Goal: Task Accomplishment & Management: Use online tool/utility

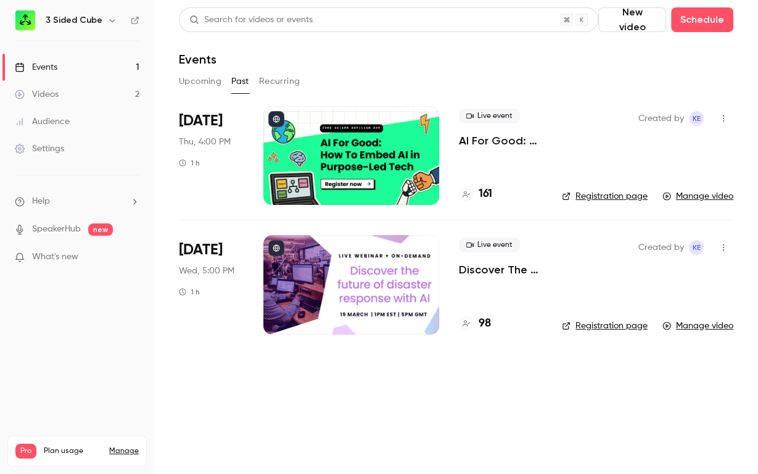
click at [191, 76] on button "Upcoming" at bounding box center [200, 82] width 43 height 20
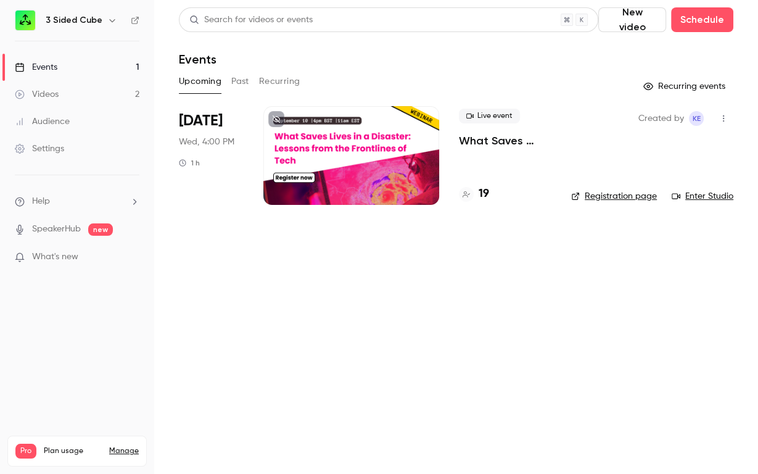
click at [215, 126] on span "[DATE]" at bounding box center [201, 121] width 44 height 20
click at [485, 140] on p "What Saves Lives in a Disaster: Lessons from the Frontlines of Tech" at bounding box center [505, 140] width 93 height 15
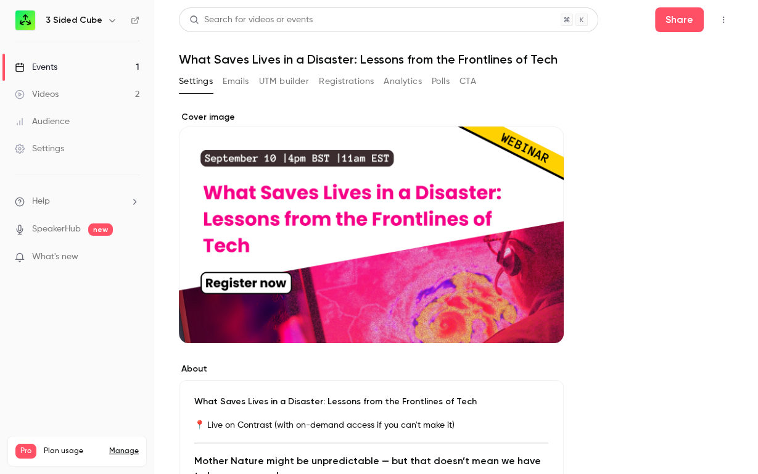
click at [347, 83] on button "Registrations" at bounding box center [346, 82] width 55 height 20
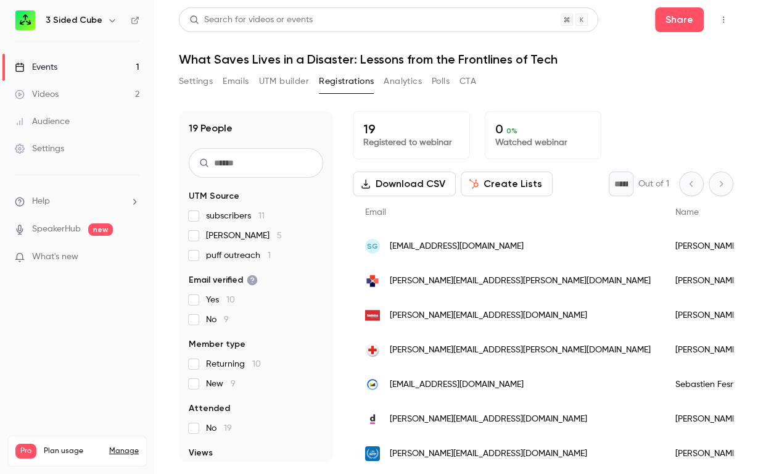
click at [282, 80] on button "UTM builder" at bounding box center [284, 82] width 50 height 20
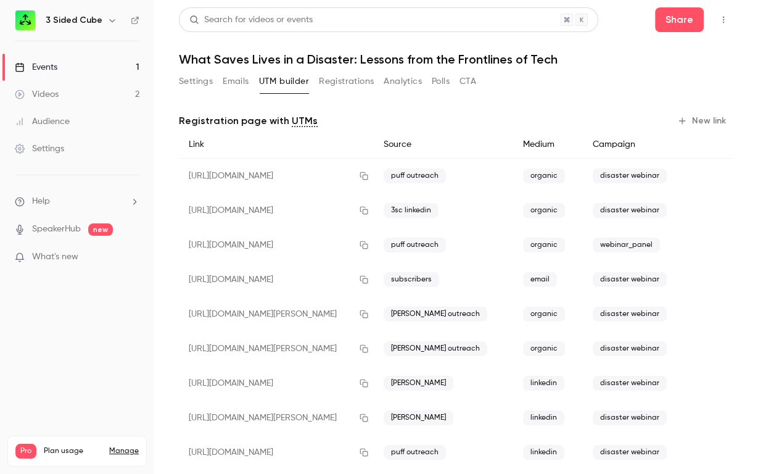
scroll to position [22, 0]
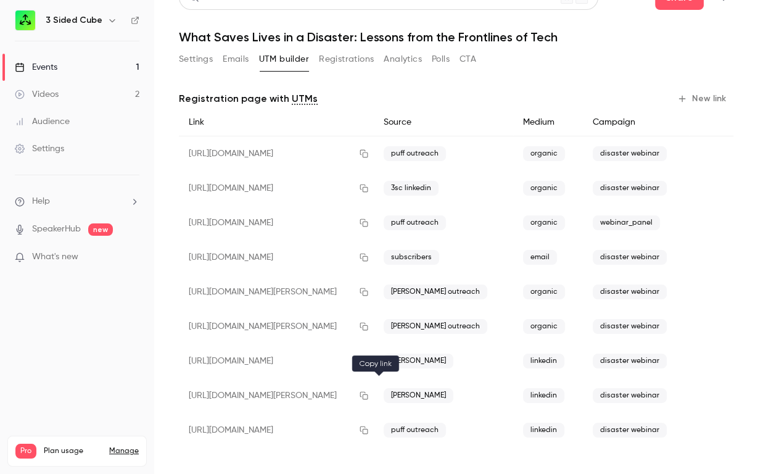
click at [368, 395] on icon "button" at bounding box center [364, 396] width 8 height 8
